Goal: Transaction & Acquisition: Book appointment/travel/reservation

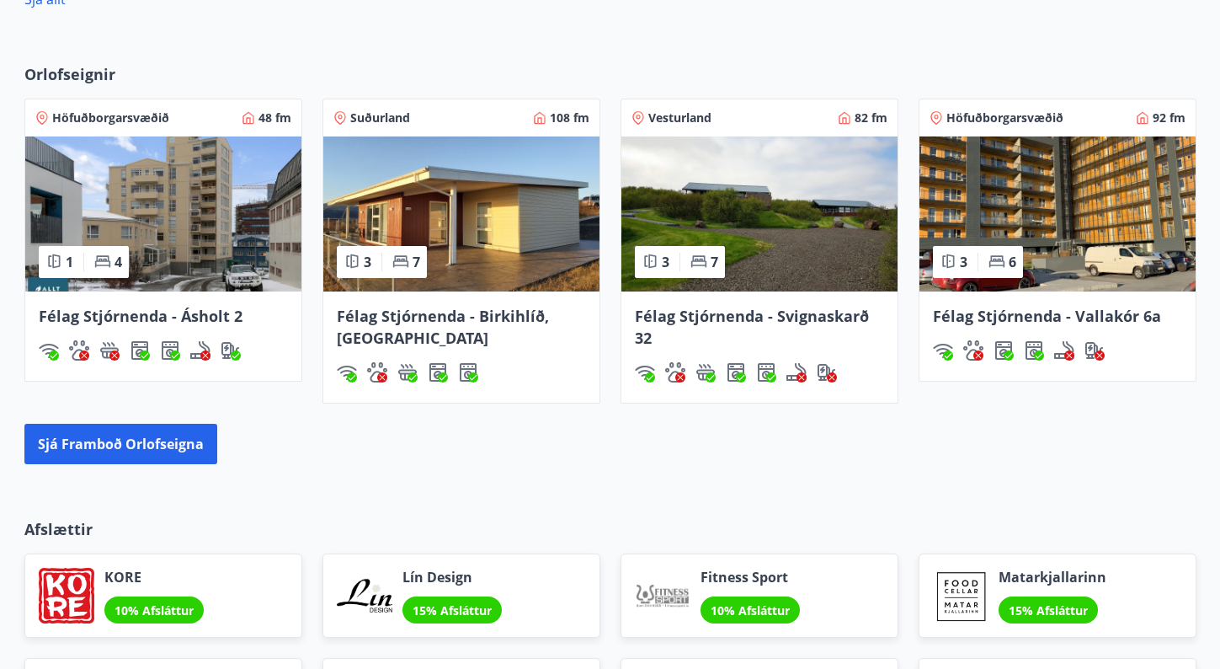
scroll to position [1145, 0]
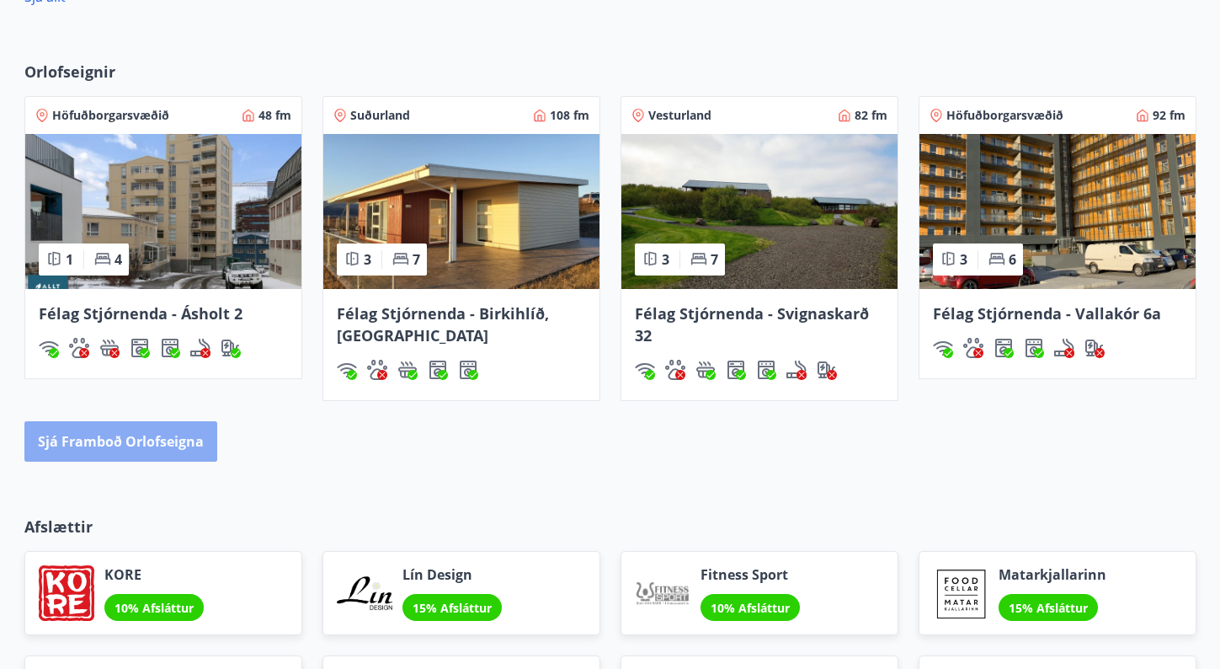
click at [141, 448] on button "Sjá framboð orlofseigna" at bounding box center [120, 441] width 193 height 40
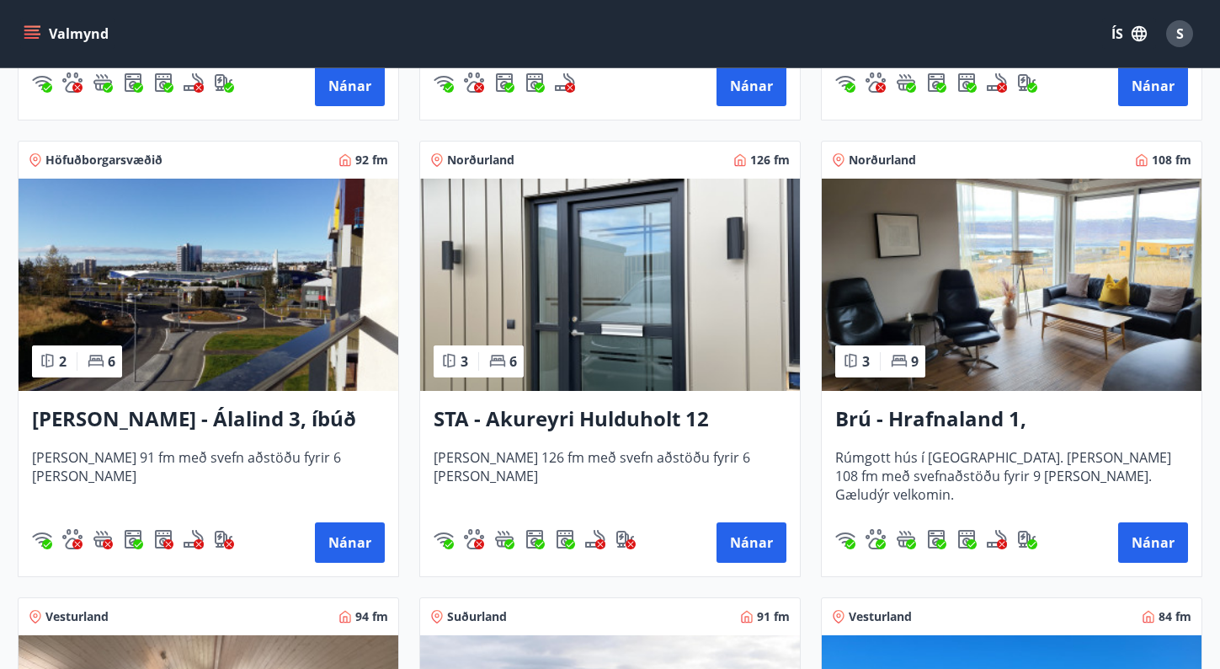
scroll to position [651, 0]
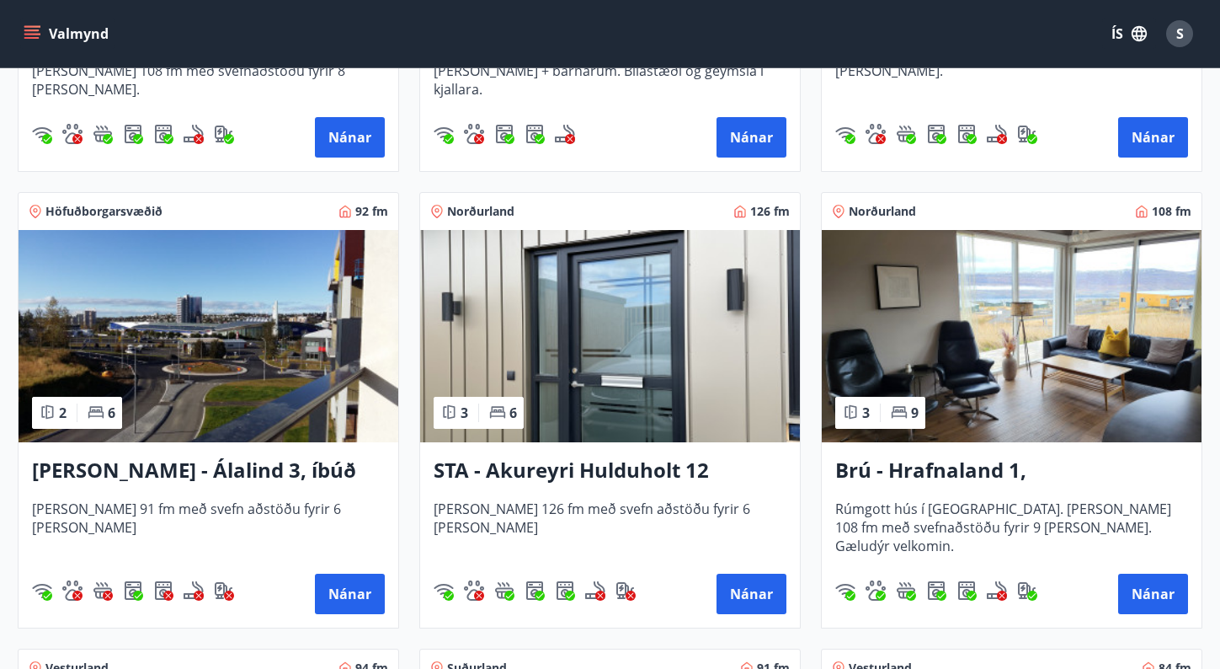
click at [598, 351] on img at bounding box center [610, 336] width 380 height 212
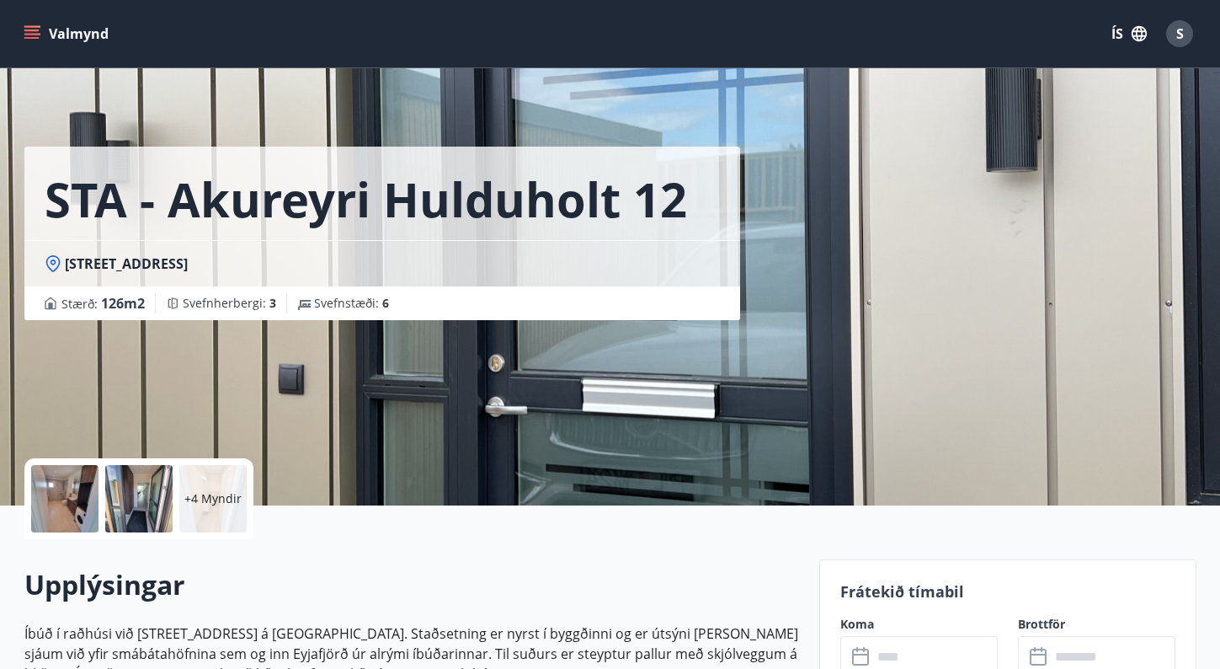
click at [877, 648] on input "text" at bounding box center [934, 656] width 125 height 41
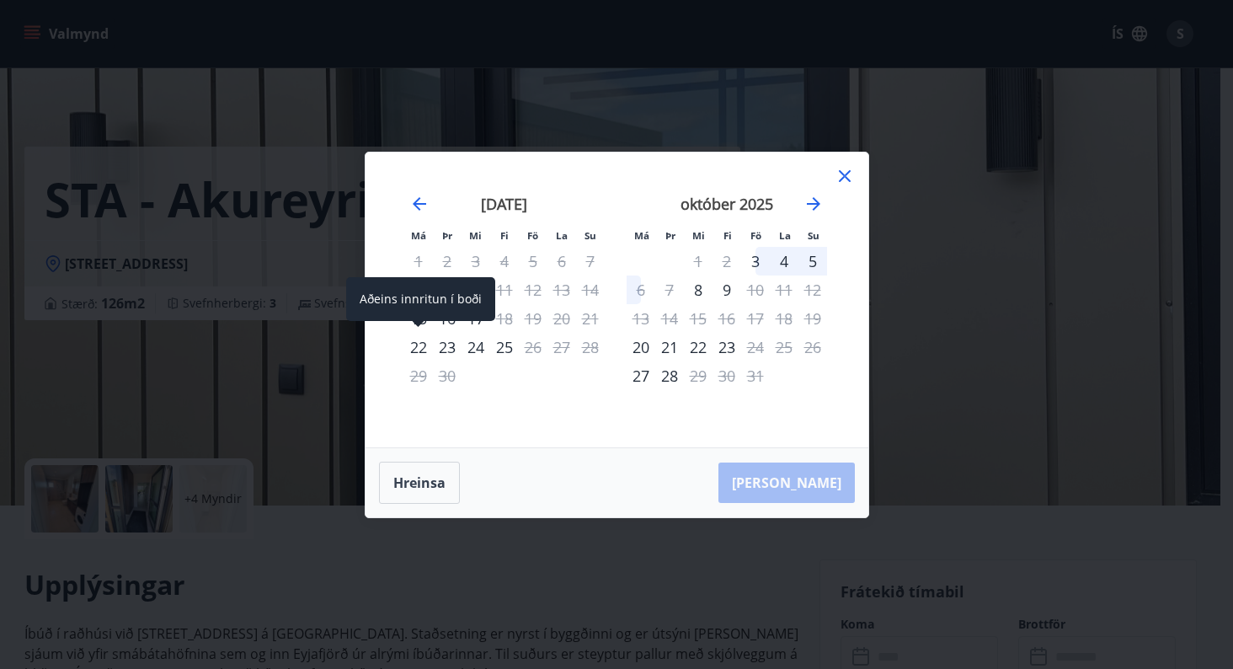
click at [414, 347] on div "22" at bounding box center [418, 347] width 29 height 29
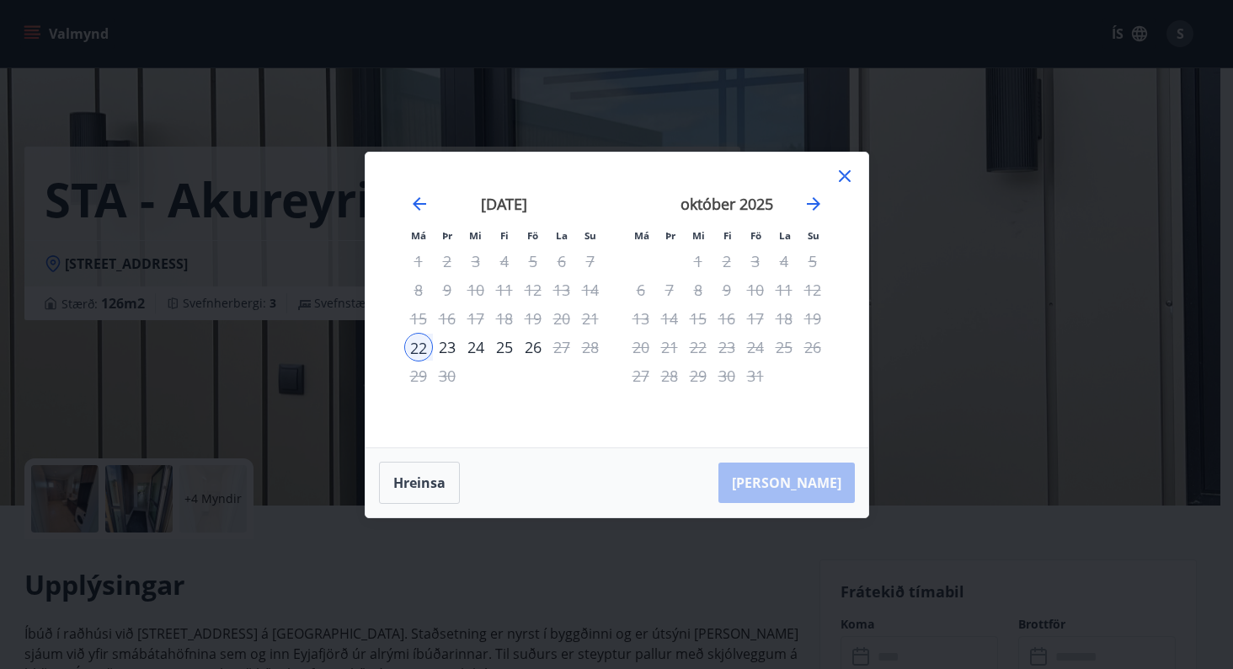
click at [476, 346] on div "24" at bounding box center [475, 347] width 29 height 29
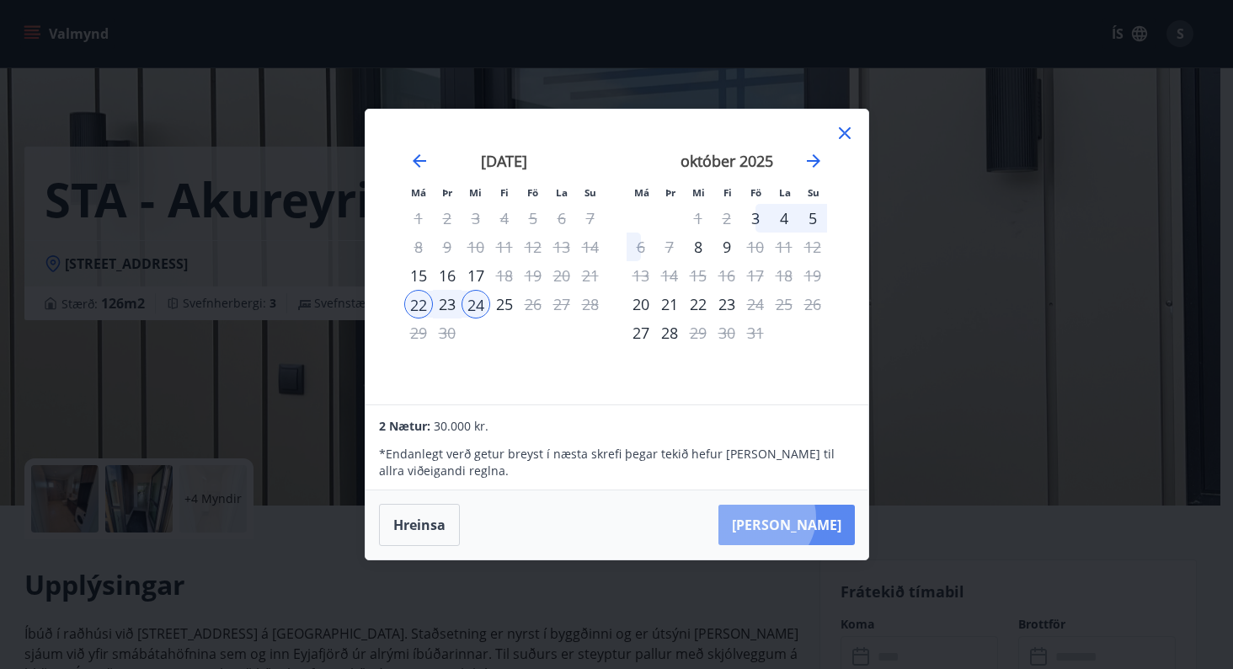
click at [816, 517] on button "Taka Frá" at bounding box center [786, 524] width 136 height 40
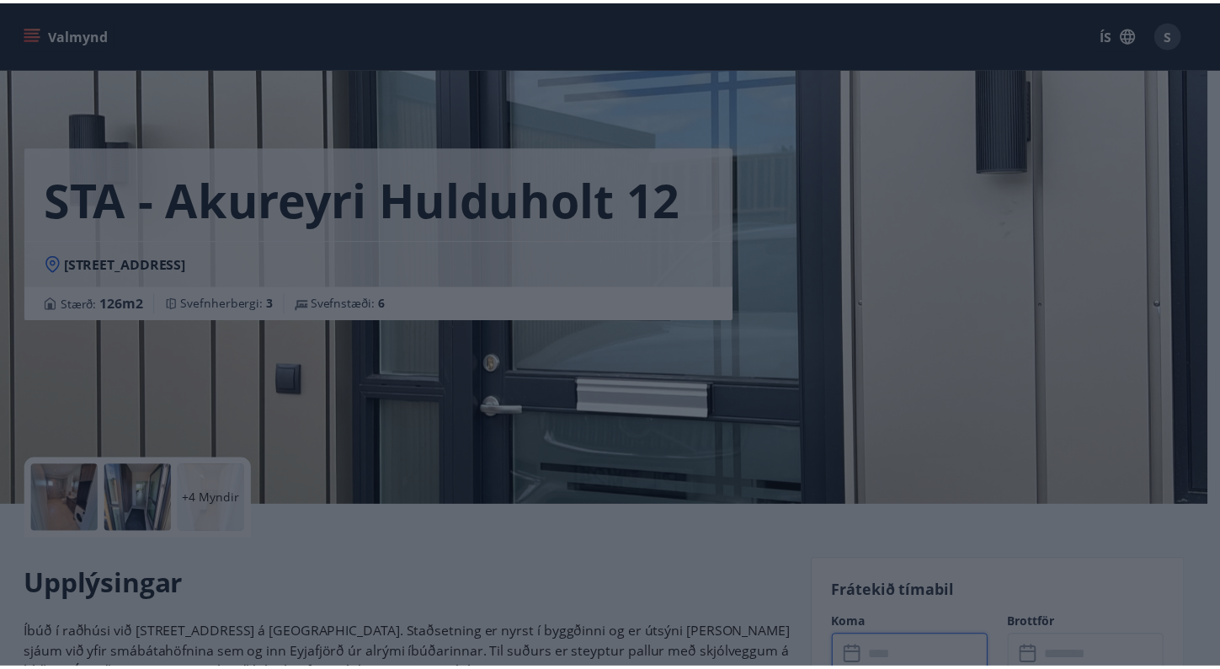
scroll to position [8, 0]
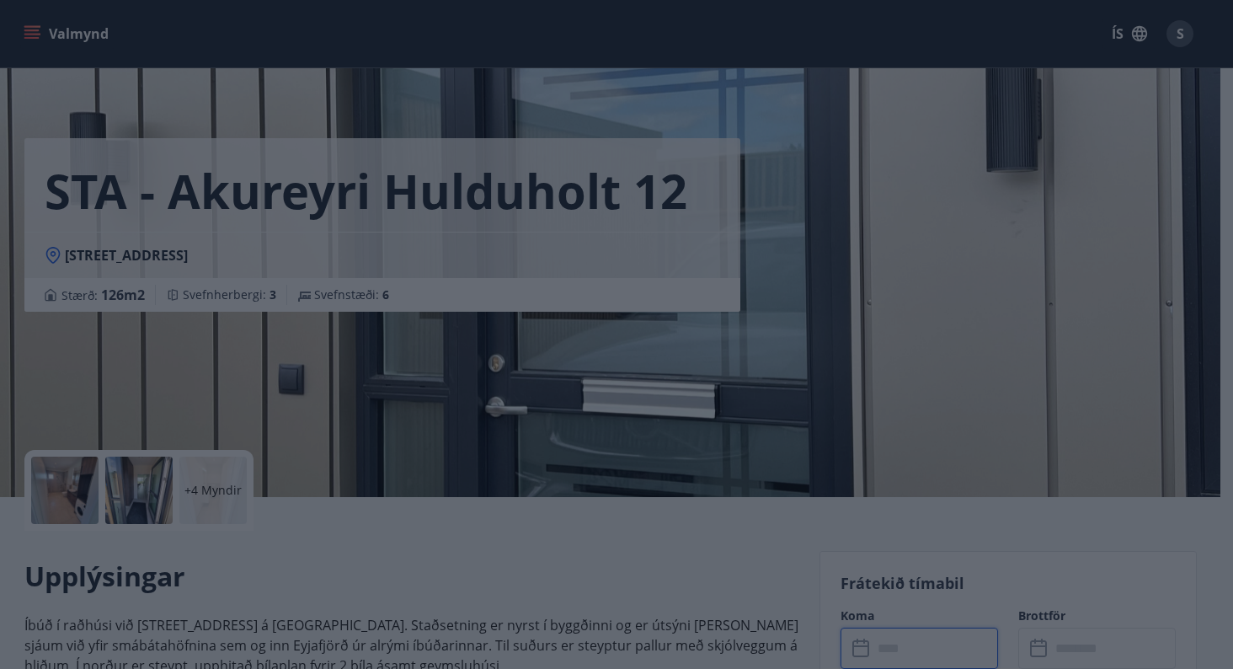
type input "******"
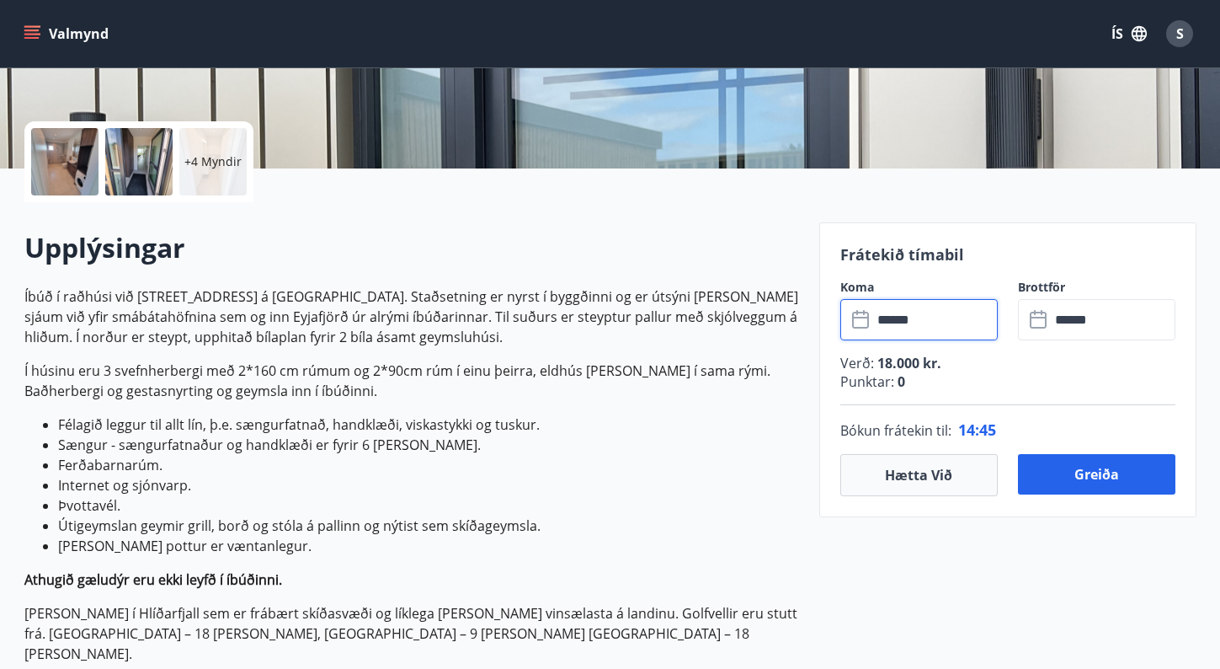
scroll to position [344, 0]
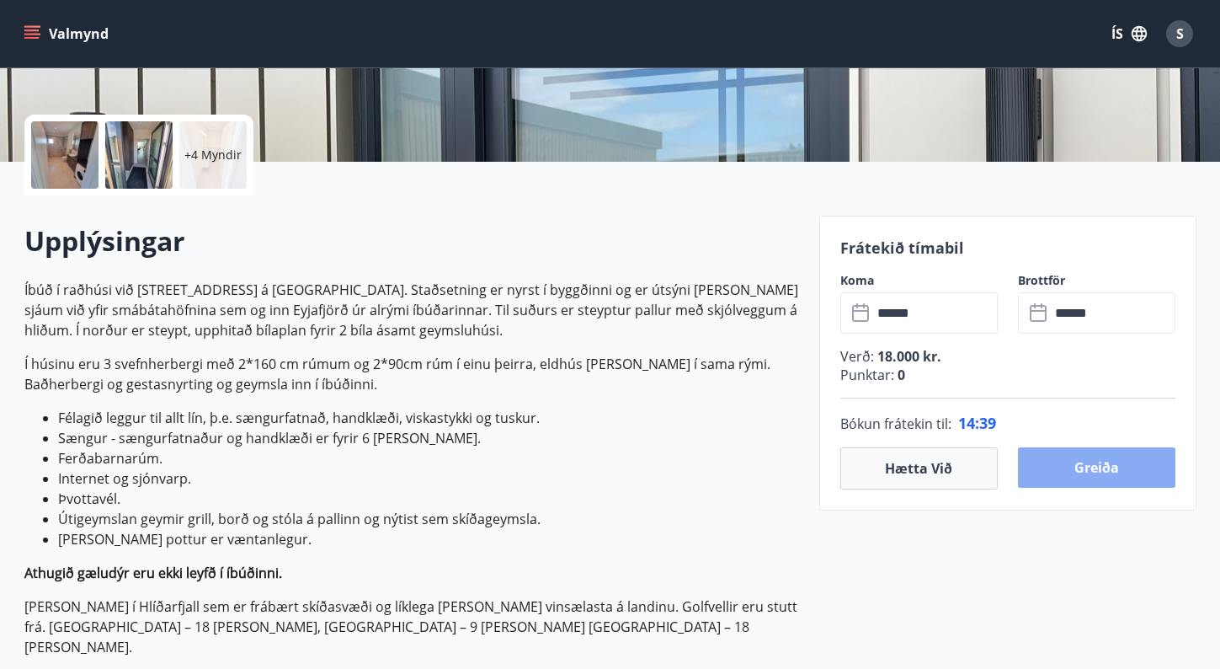
click at [1095, 466] on button "Greiða" at bounding box center [1096, 467] width 157 height 40
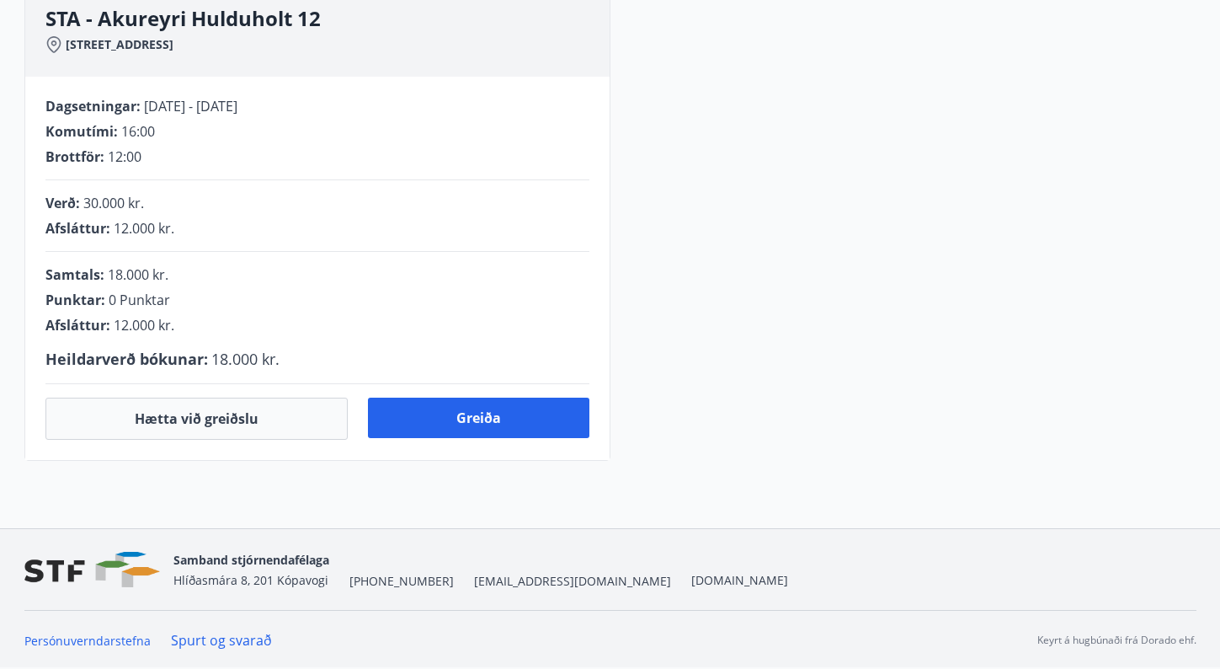
scroll to position [344, 0]
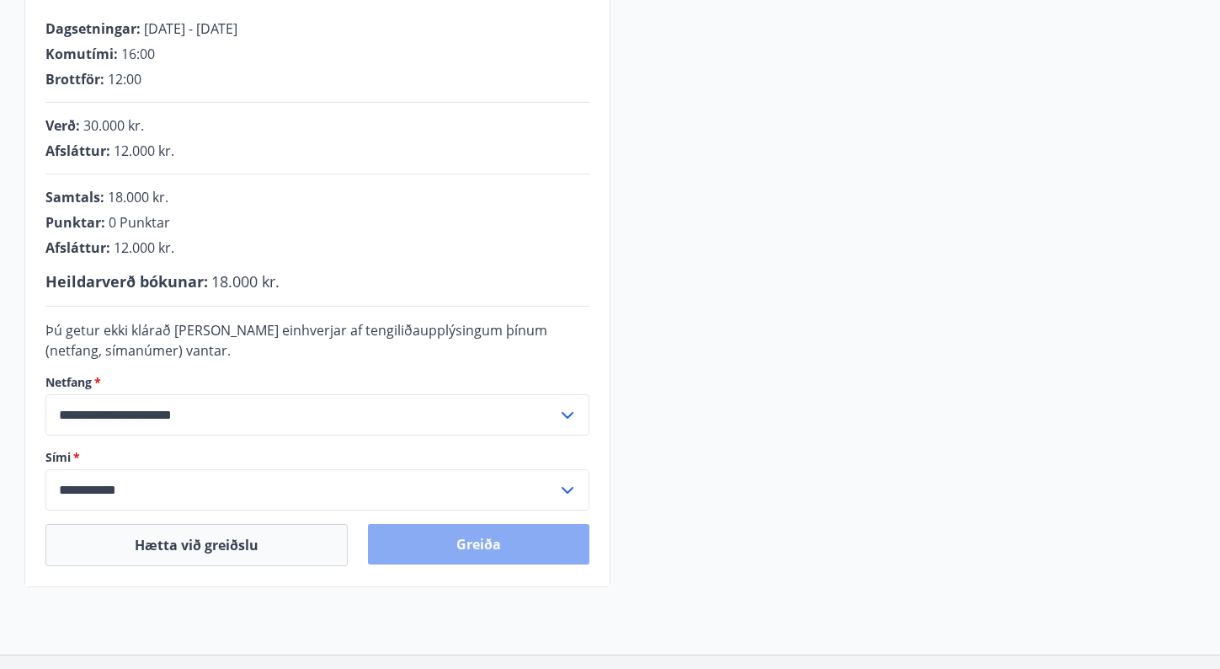
click at [488, 548] on button "Greiða" at bounding box center [478, 544] width 221 height 40
